Goal: Communication & Community: Answer question/provide support

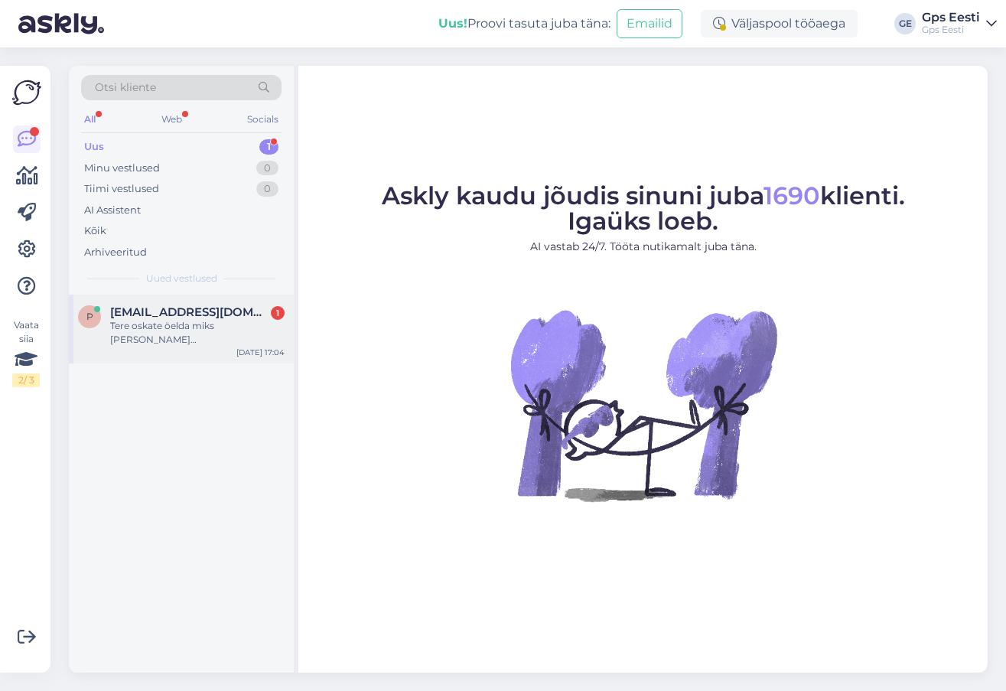
click at [141, 330] on div "Tere oskate öelda miks kell ei anna märku,kui keegi helistab juba 2nädalat see …" at bounding box center [197, 333] width 174 height 28
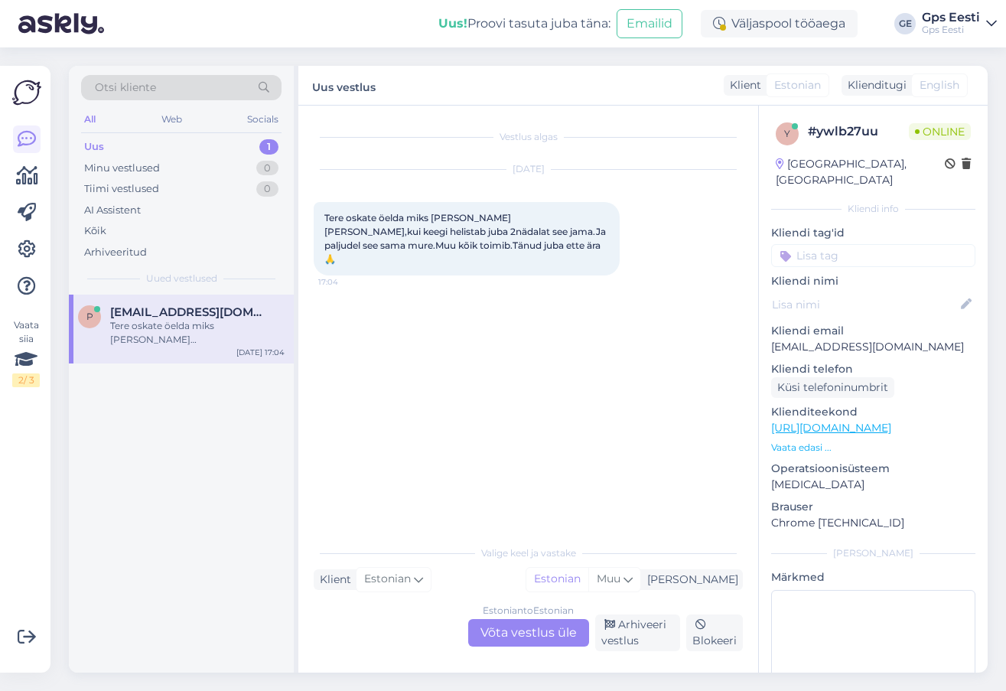
click at [509, 632] on div "Estonian to Estonian Võta vestlus üle" at bounding box center [528, 633] width 121 height 28
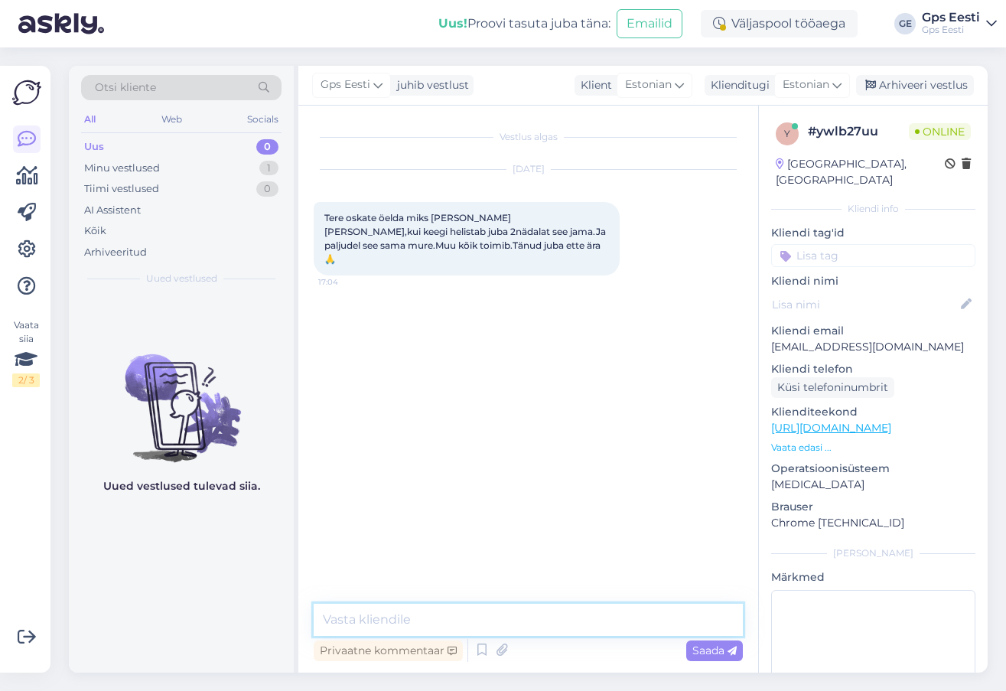
click at [458, 616] on textarea at bounding box center [528, 619] width 429 height 32
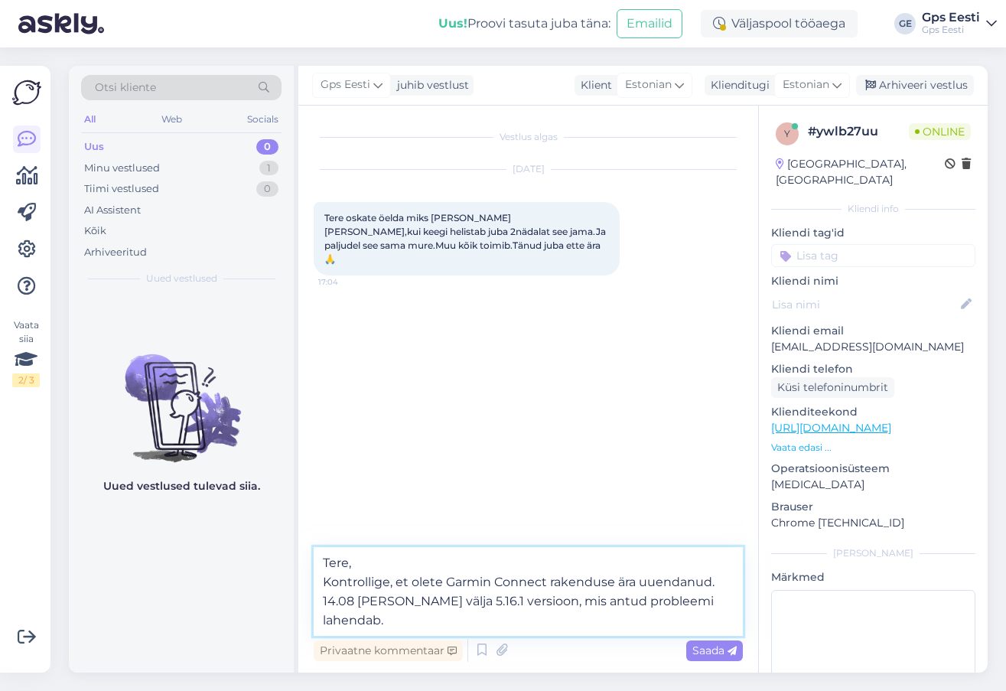
click at [374, 617] on textarea "Tere, Kontrollige, et olete Garmin Connect rakenduse ära uuendanud. 14.08 tuli …" at bounding box center [528, 591] width 429 height 89
click at [333, 603] on textarea "Tere, Kontrollige, et olete Garmin Connect rakenduse ära uuendanud. 14.08 tuli …" at bounding box center [528, 591] width 429 height 89
type textarea "Tere, Kontrollige, et olete Garmin Connect rakenduse ära uuendanud. 14-15.08 tu…"
click at [359, 632] on textarea "Tere, Kontrollige, et olete Garmin Connect rakenduse ära uuendanud. 14-15.08 tu…" at bounding box center [528, 591] width 429 height 89
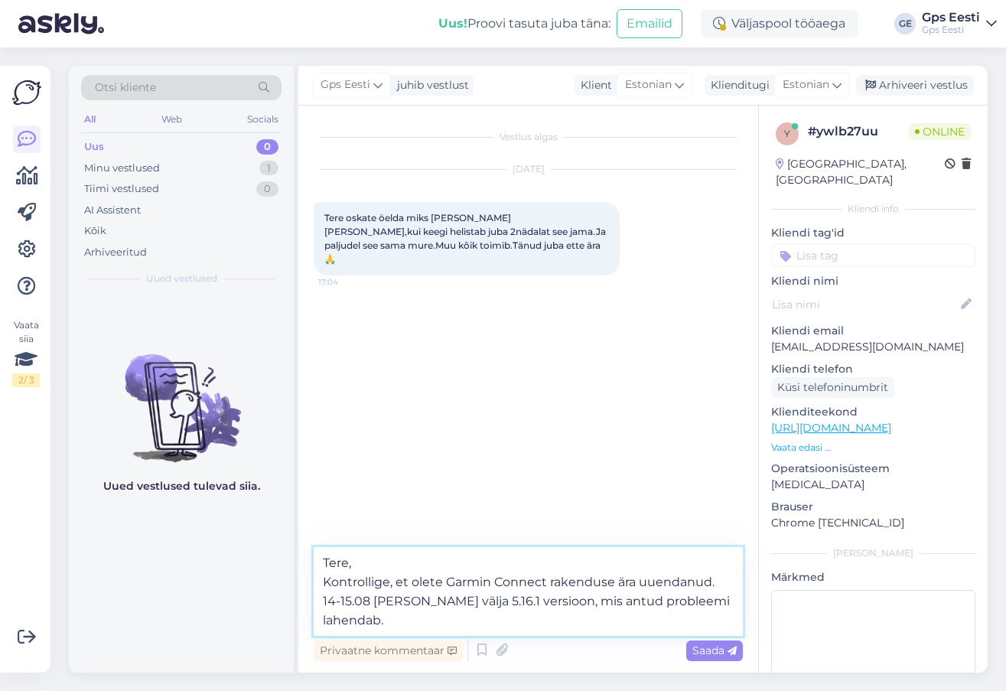
click at [368, 624] on textarea "Tere, Kontrollige, et olete Garmin Connect rakenduse ära uuendanud. 14-15.08 tu…" at bounding box center [528, 591] width 429 height 89
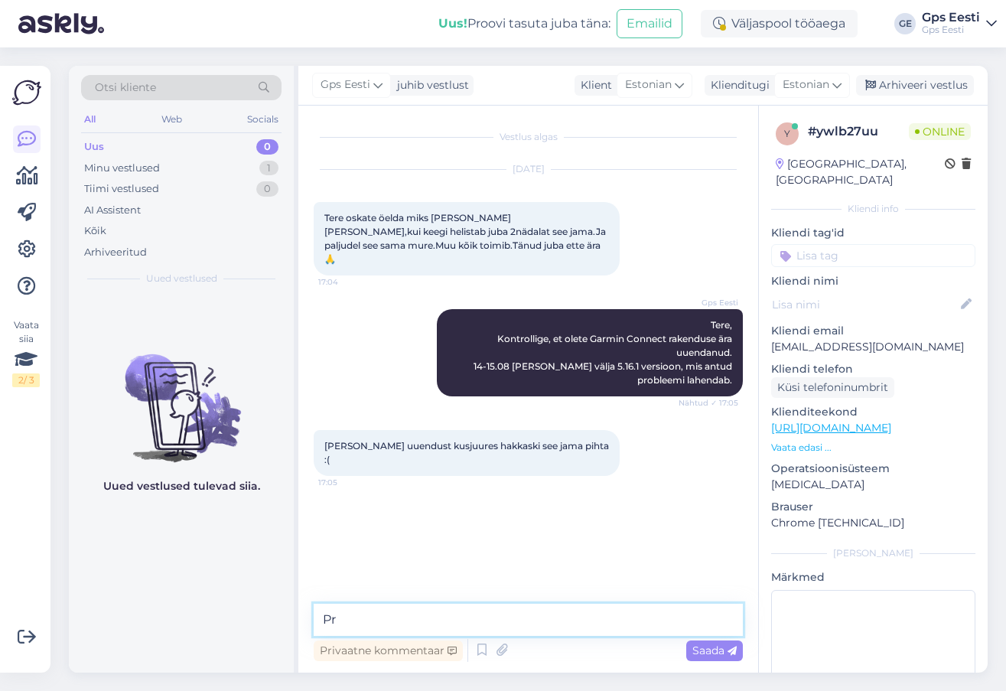
type textarea "P"
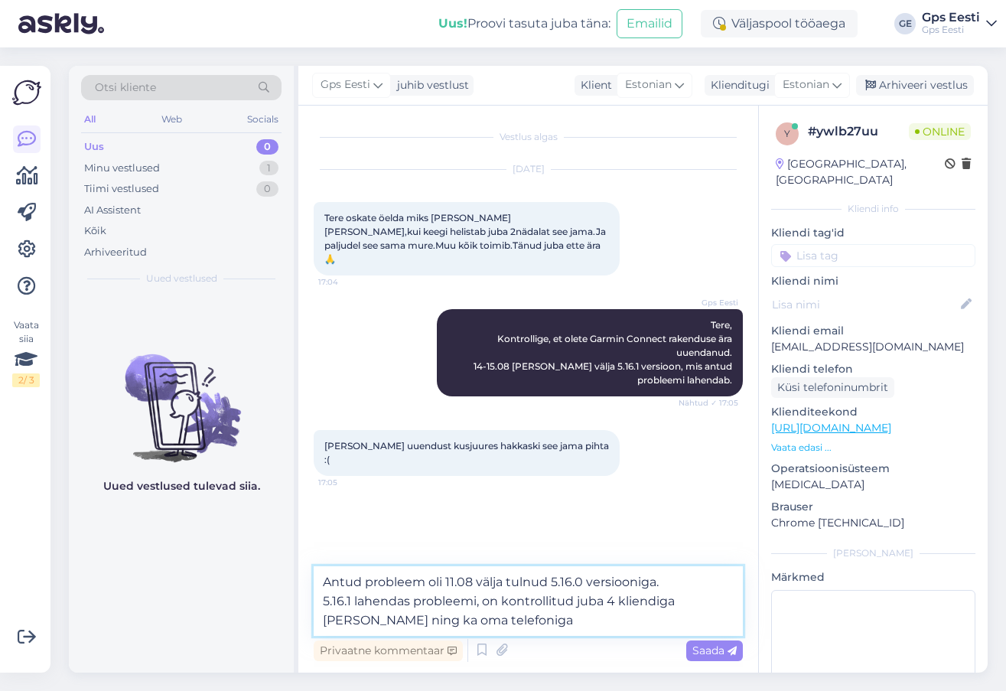
type textarea "Antud probleem oli 11.08 välja tulnud 5.16.0 versiooniga. 5.16.1 lahendas probl…"
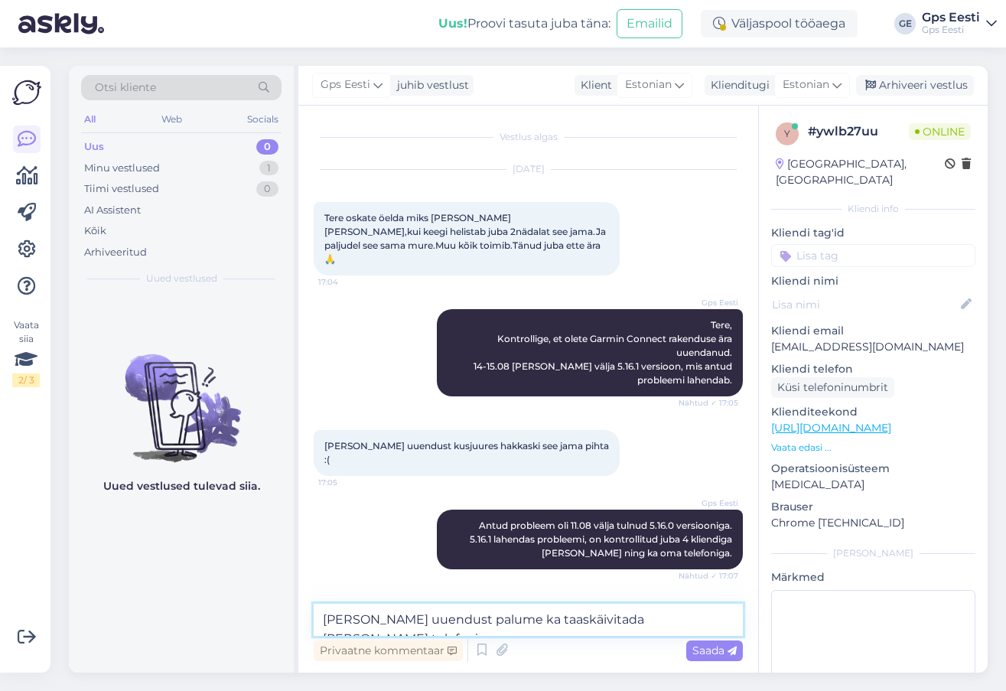
type textarea "Peale uuendust palume ka taaskäivitada kella ja telefoni."
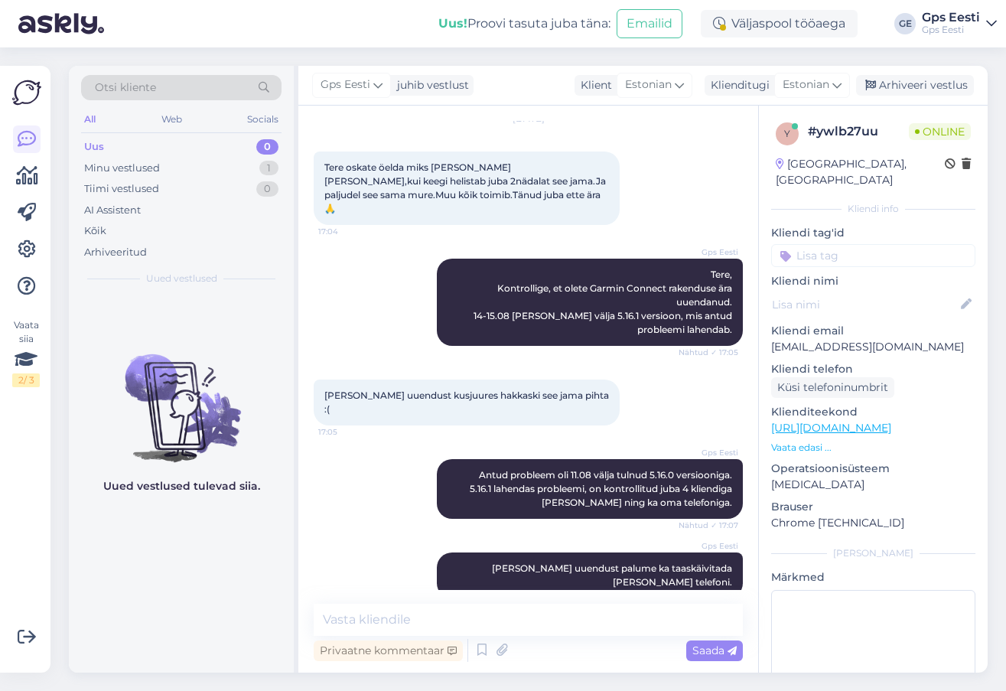
scroll to position [34, 0]
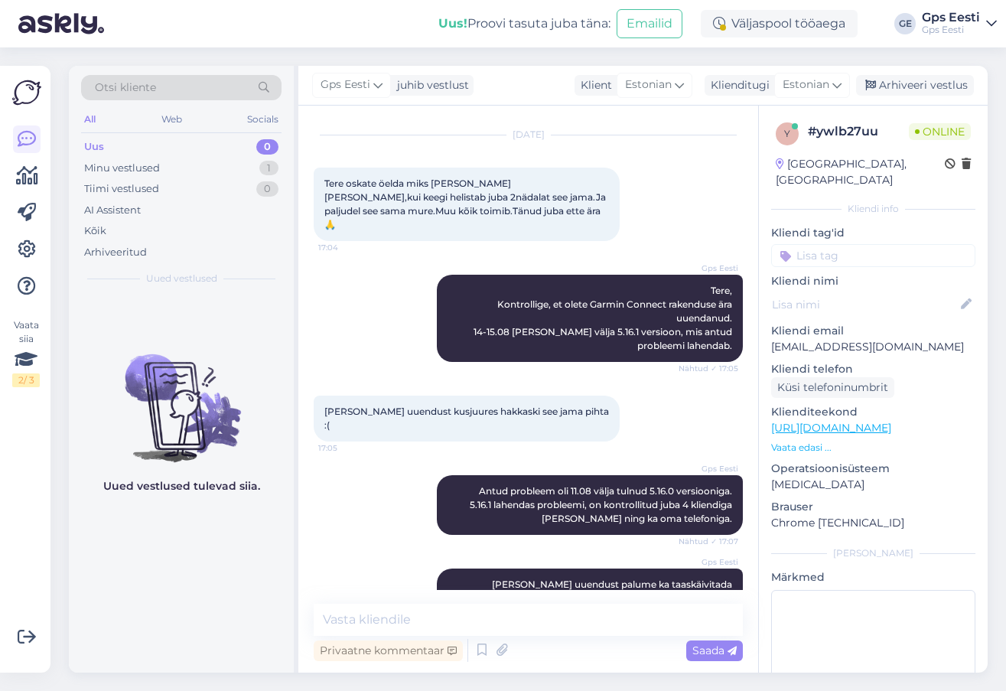
click at [178, 555] on div "Uued vestlused tulevad siia." at bounding box center [181, 483] width 225 height 378
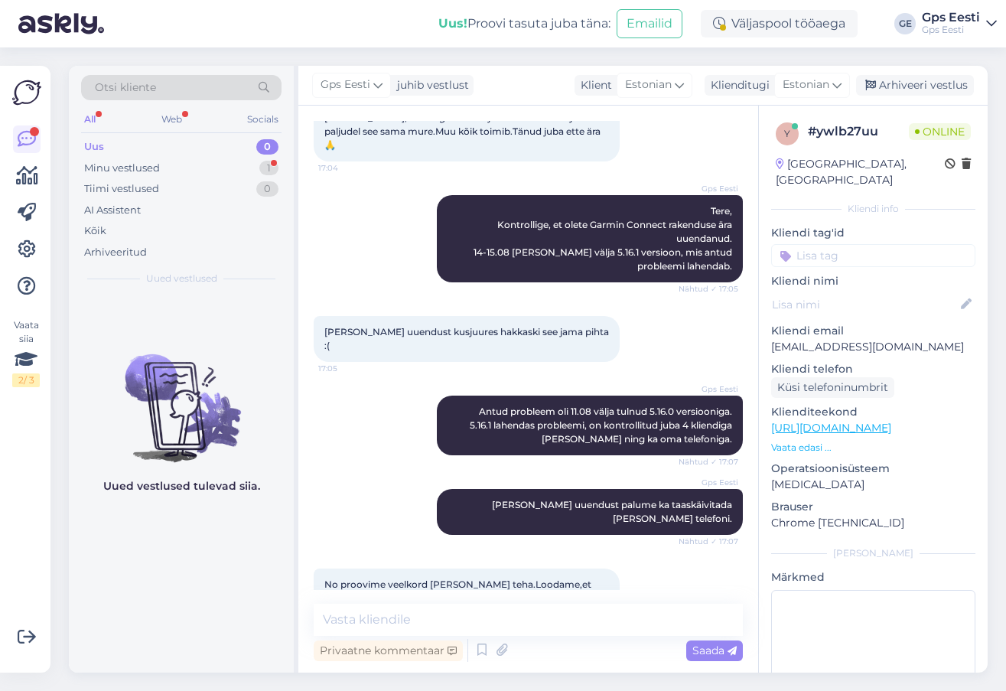
click at [195, 587] on div "Uued vestlused tulevad siia." at bounding box center [181, 483] width 225 height 378
click at [452, 621] on textarea at bounding box center [528, 619] width 429 height 32
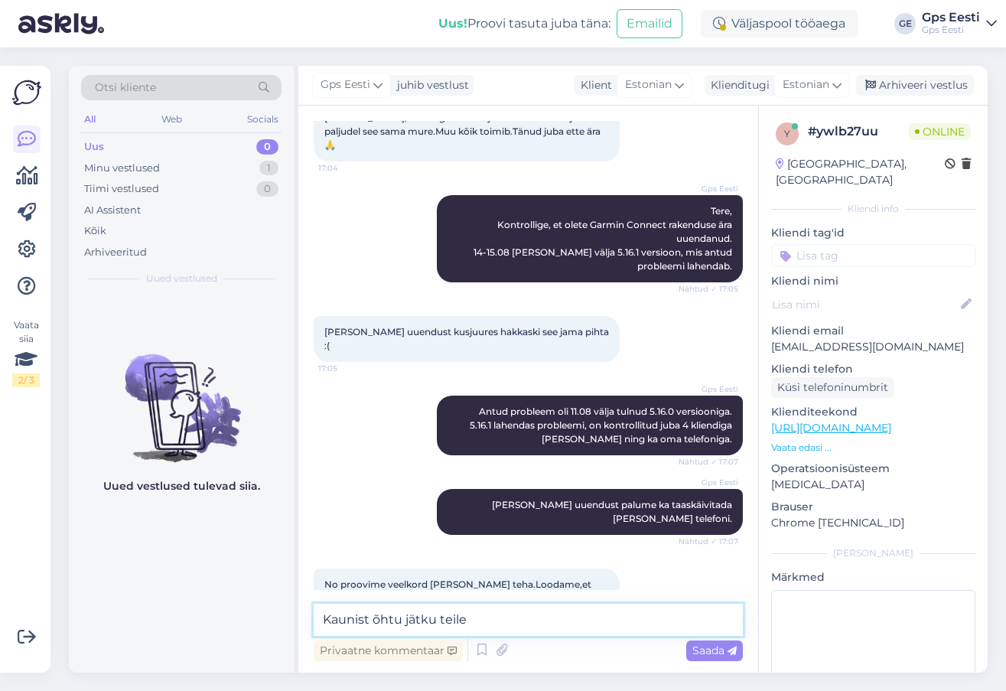
type textarea "Kaunist õhtu jätku teile!"
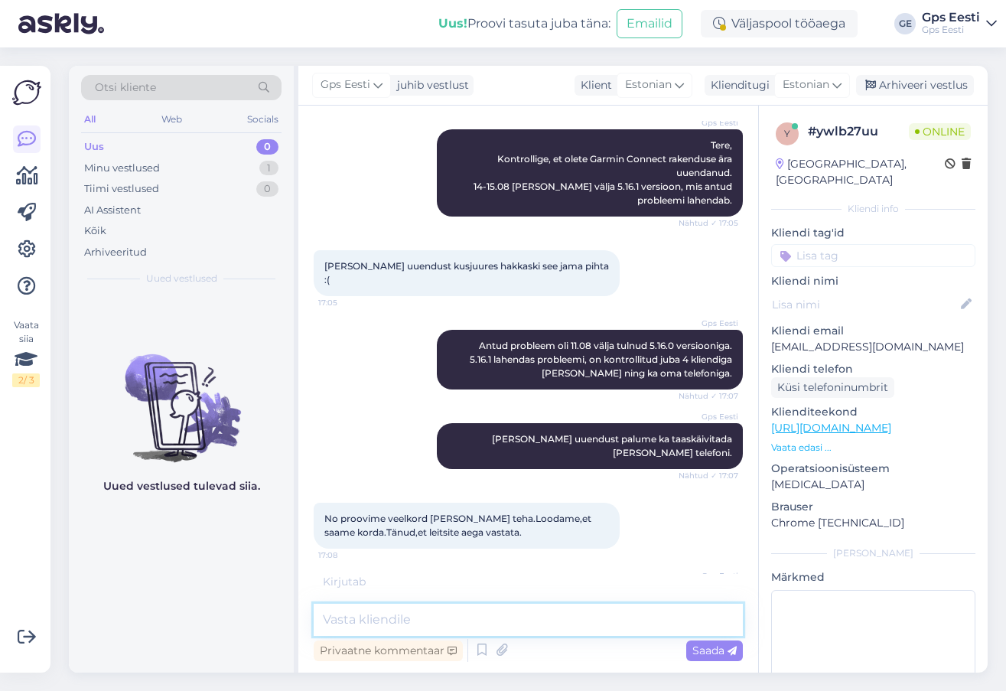
scroll to position [245, 0]
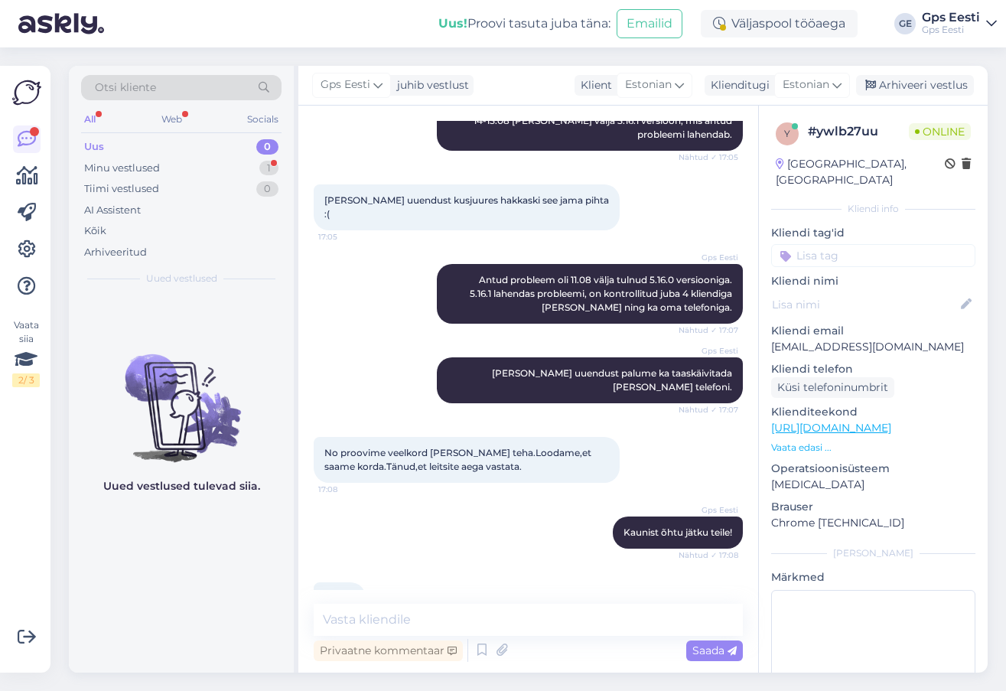
click at [456, 580] on div "Teilegi! 17:08" at bounding box center [528, 598] width 429 height 66
click at [164, 179] on div "Tiimi vestlused 0" at bounding box center [181, 188] width 200 height 21
click at [160, 167] on div "Minu vestlused 1" at bounding box center [181, 168] width 200 height 21
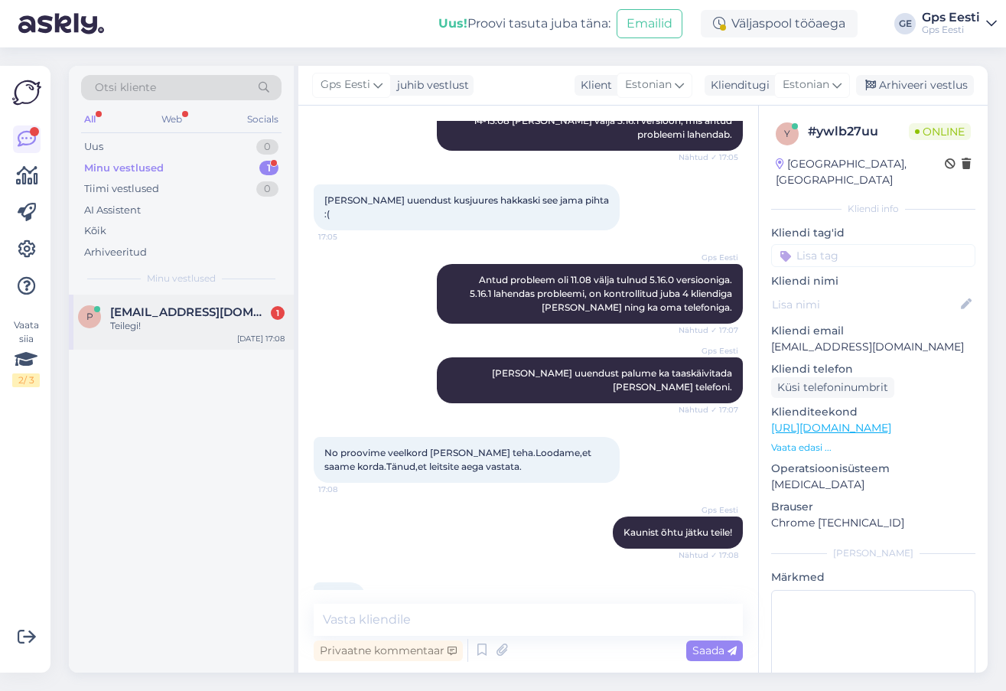
click at [133, 322] on div "Teilegi!" at bounding box center [197, 326] width 174 height 14
click at [911, 84] on div "Arhiveeri vestlus" at bounding box center [915, 85] width 118 height 21
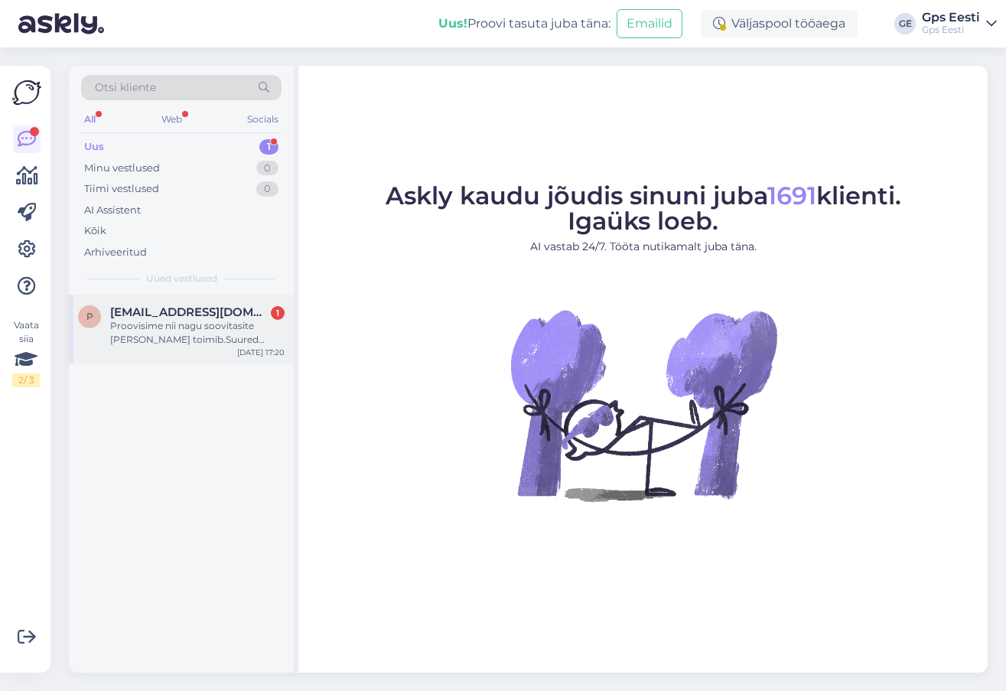
click at [140, 317] on span "[EMAIL_ADDRESS][DOMAIN_NAME]" at bounding box center [189, 312] width 159 height 14
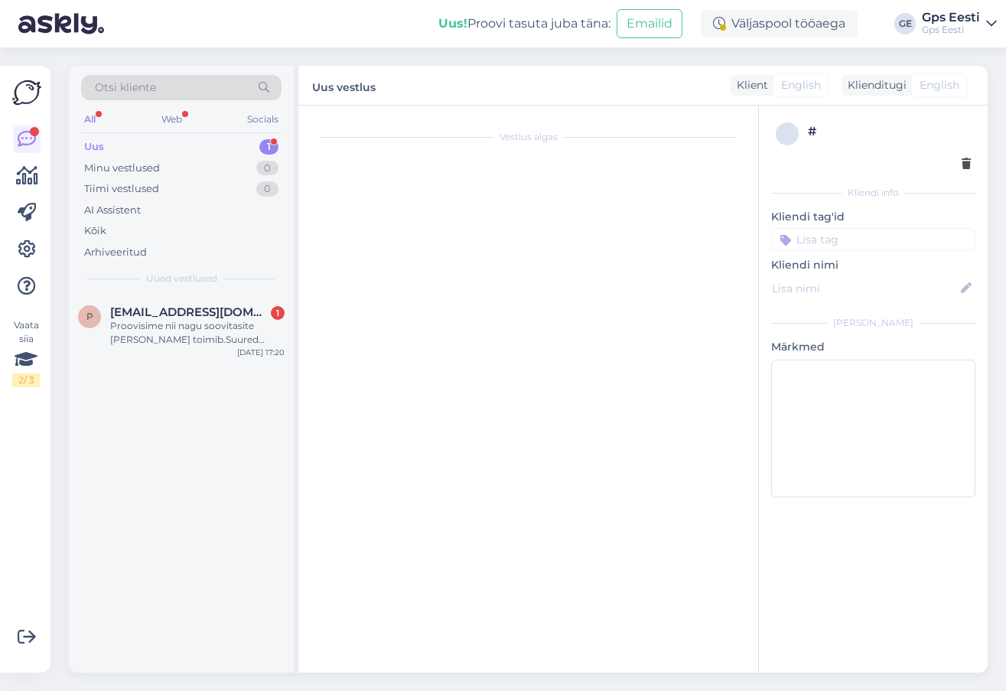
scroll to position [392, 0]
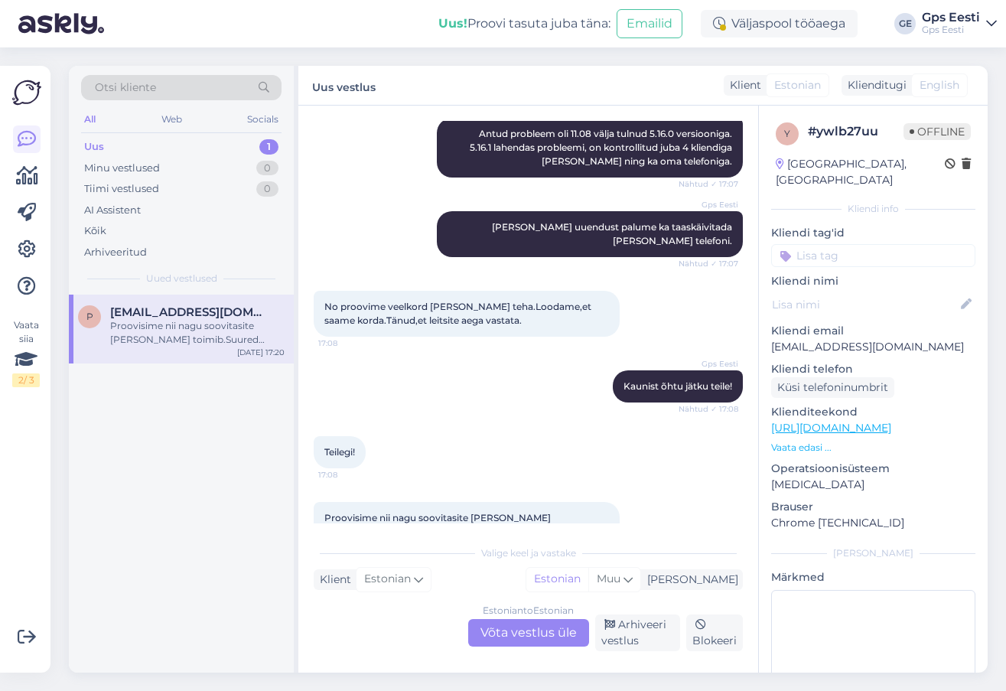
click at [517, 636] on div "Estonian to Estonian Võta vestlus üle" at bounding box center [528, 633] width 121 height 28
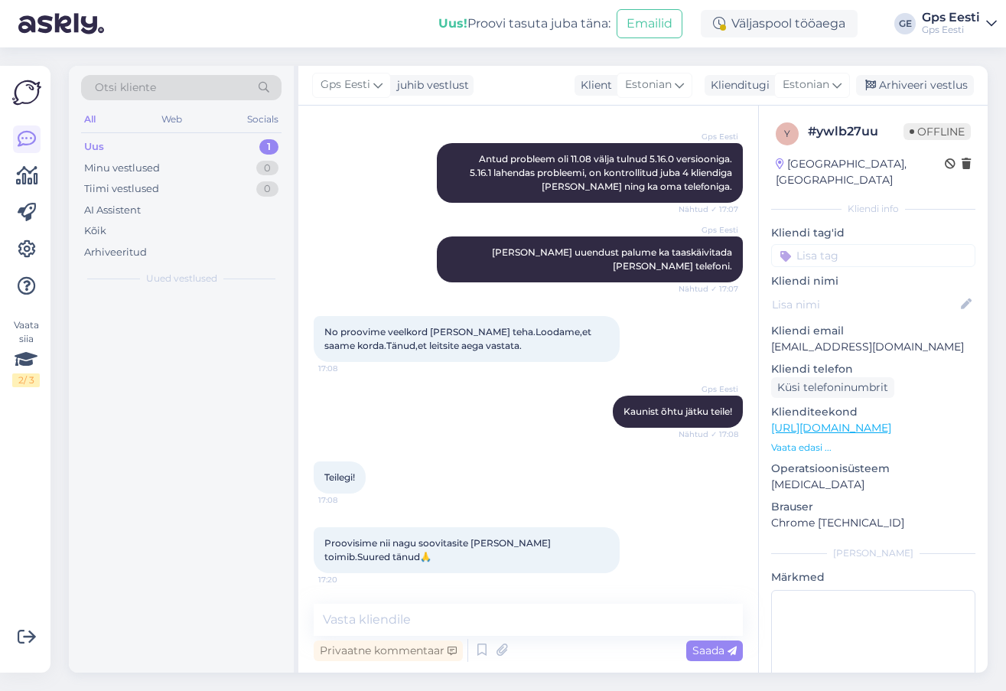
scroll to position [325, 0]
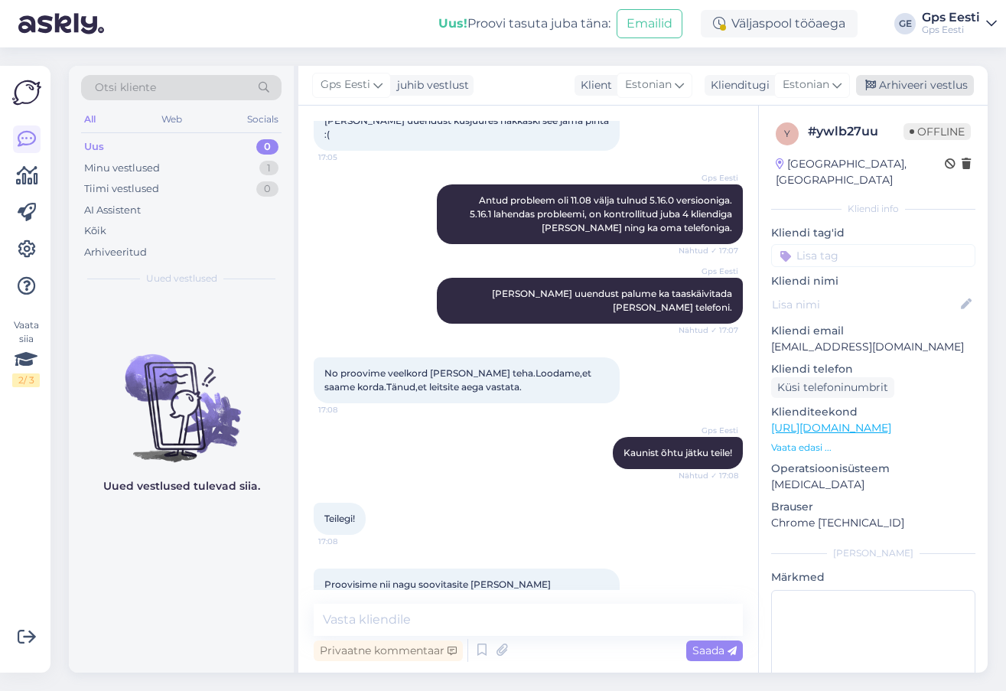
click at [910, 83] on div "Arhiveeri vestlus" at bounding box center [915, 85] width 118 height 21
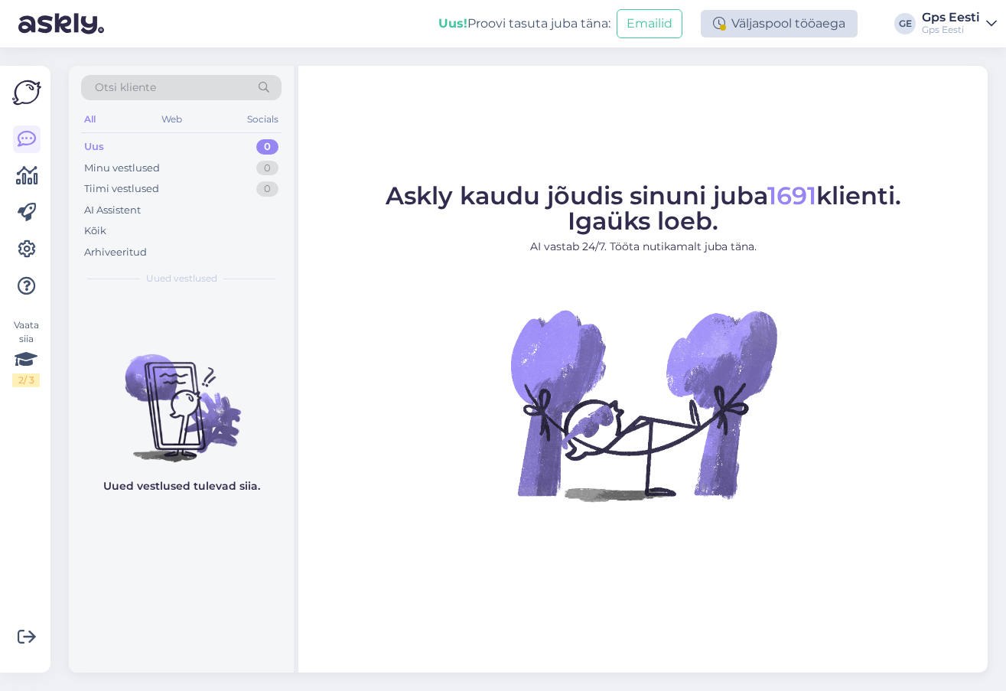
click at [765, 12] on div "Väljaspool tööaega" at bounding box center [779, 24] width 157 height 28
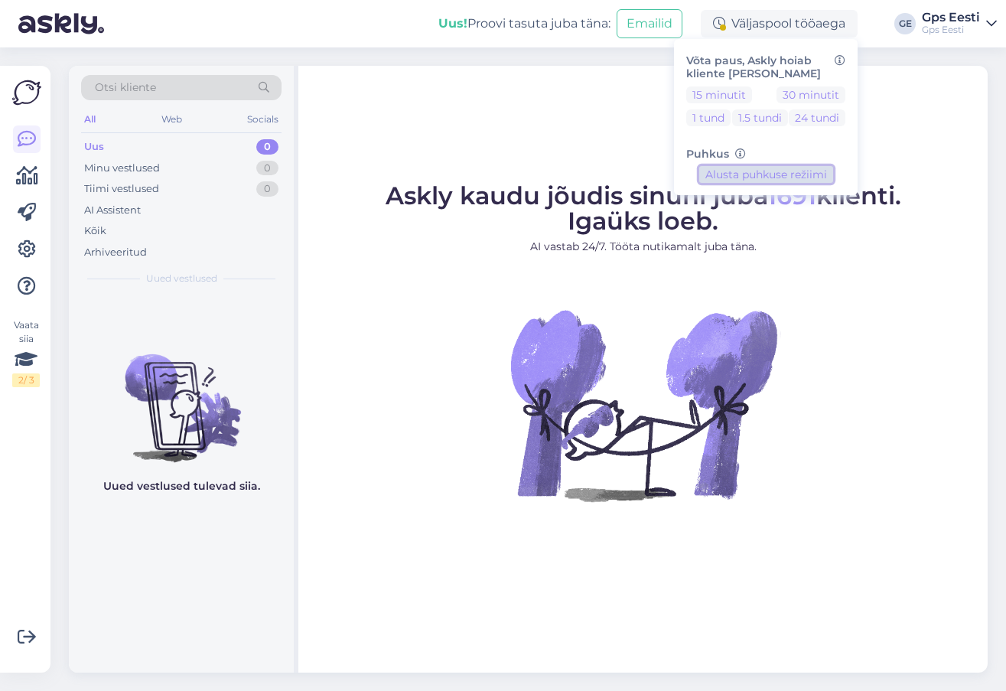
click at [794, 174] on button "Alusta puhkuse režiimi" at bounding box center [766, 174] width 134 height 17
click at [536, 137] on div "Askly kaudu jõudis sinuni juba 1691 klienti. Igaüks loeb. AI vastab 24/7. Tööta…" at bounding box center [642, 369] width 689 height 606
